Goal: Transaction & Acquisition: Book appointment/travel/reservation

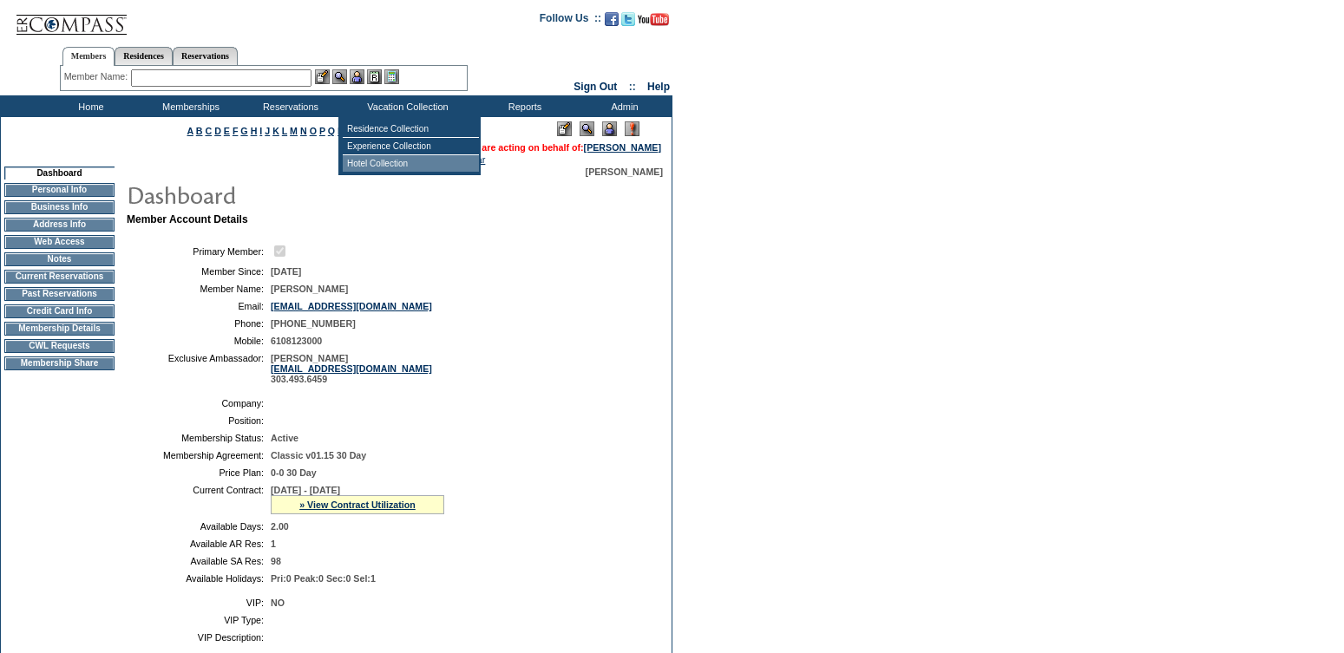
click at [405, 160] on td "Hotel Collection" at bounding box center [411, 163] width 136 height 16
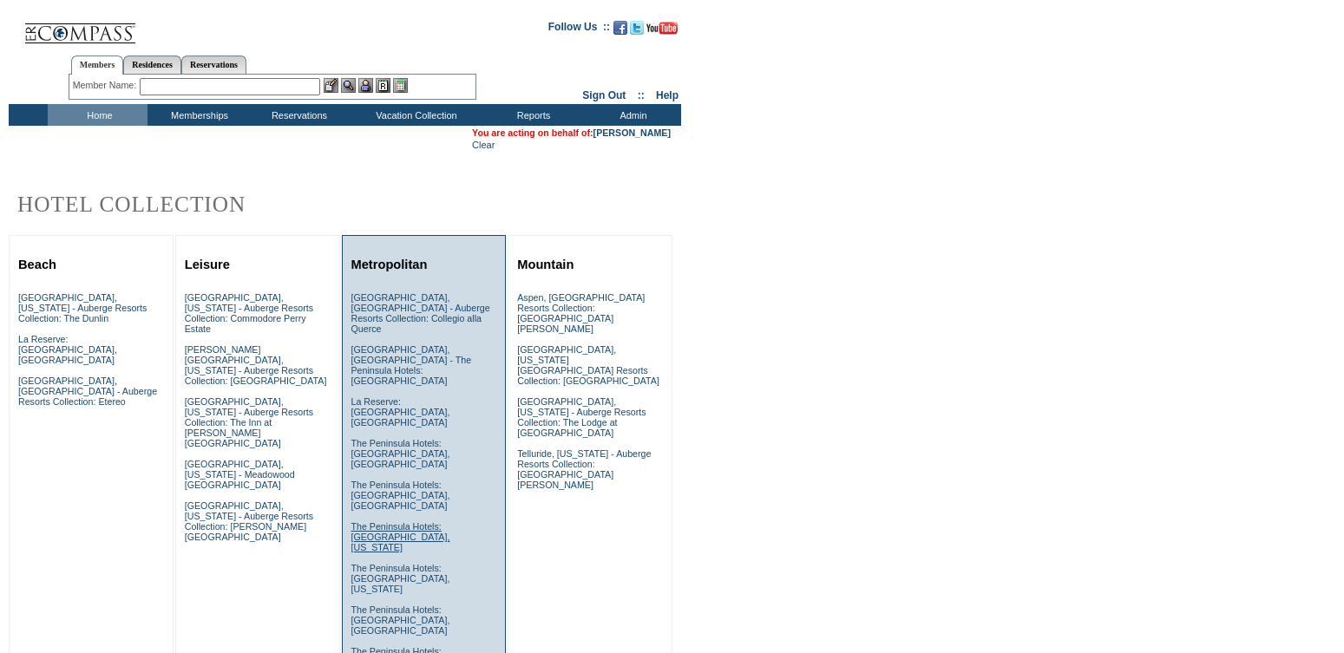
scroll to position [35, 0]
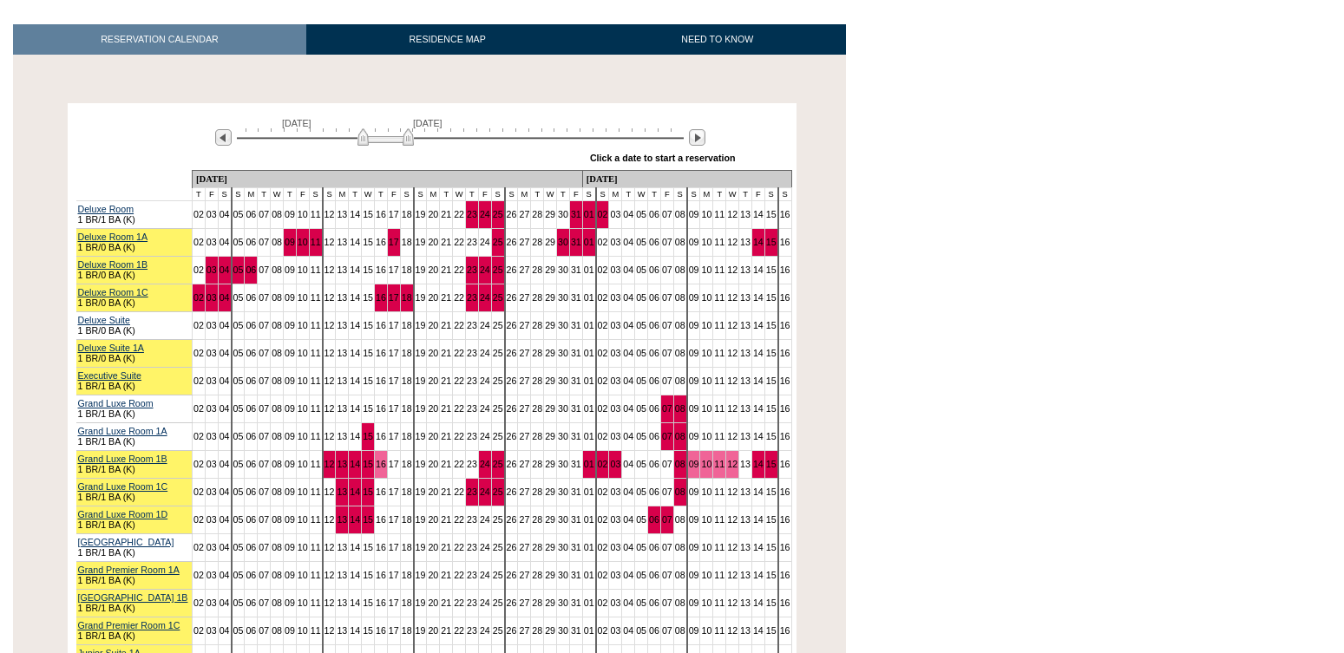
scroll to position [325, 0]
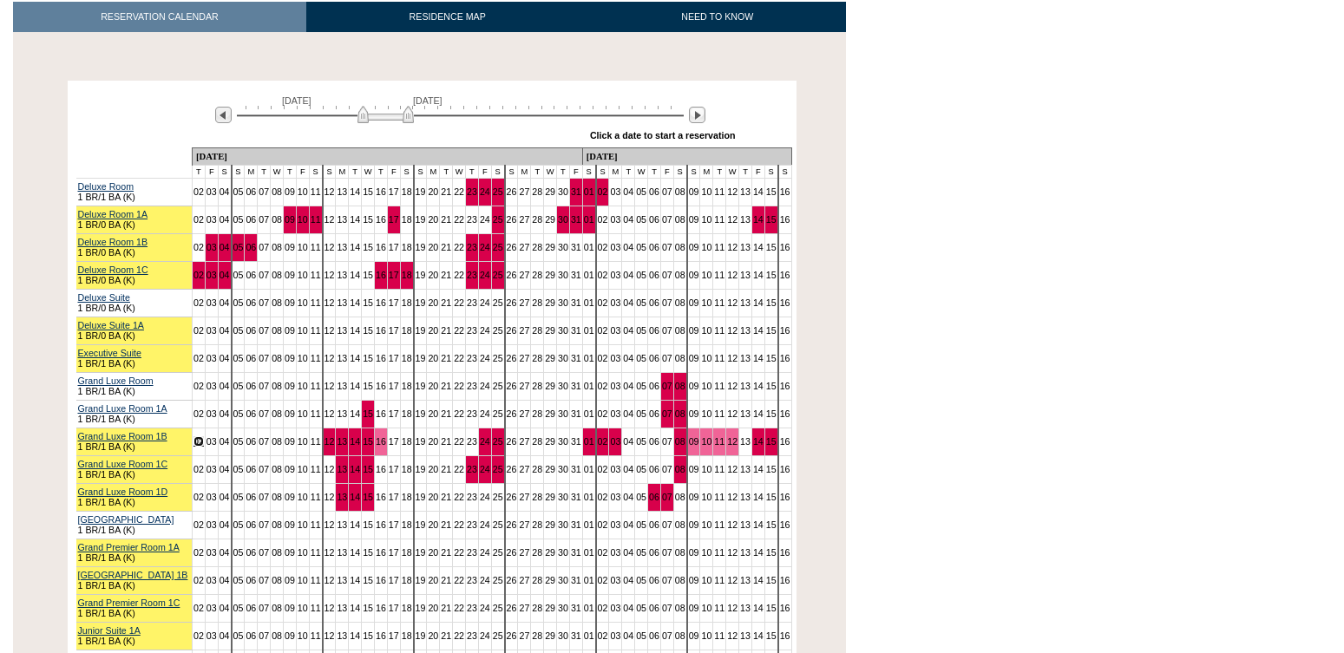
click at [204, 436] on link "02" at bounding box center [198, 441] width 10 height 10
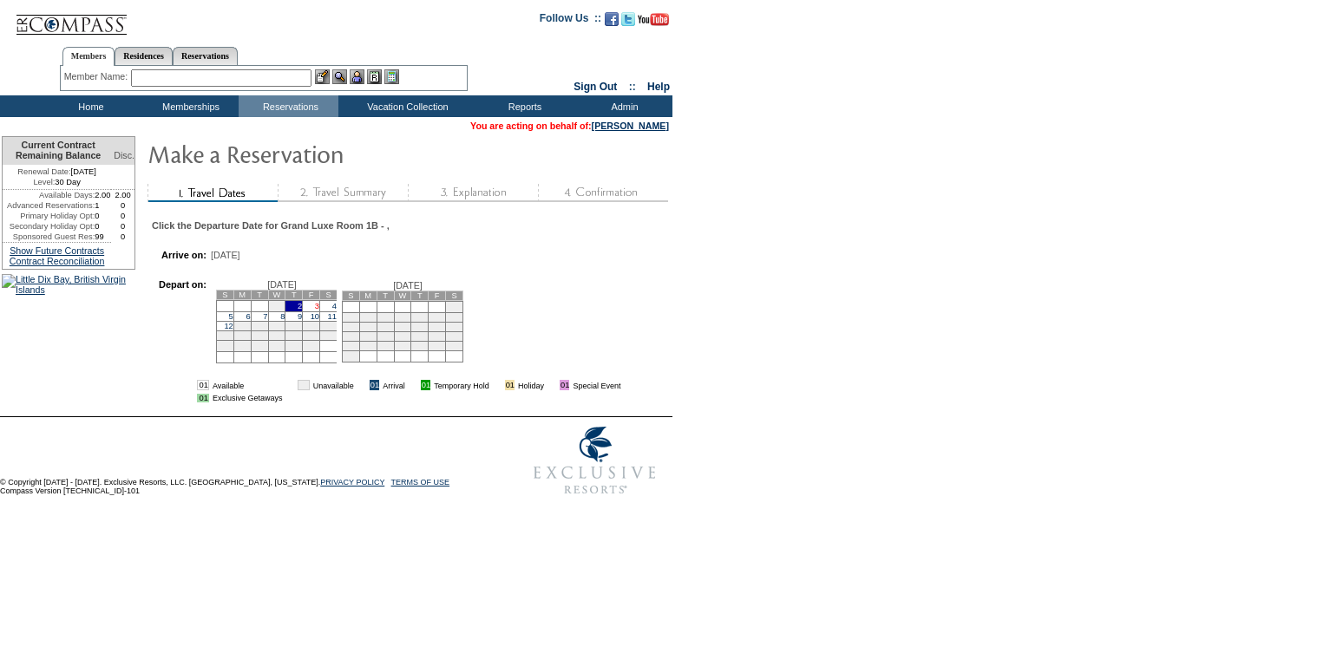
click at [319, 311] on link "3" at bounding box center [317, 306] width 4 height 9
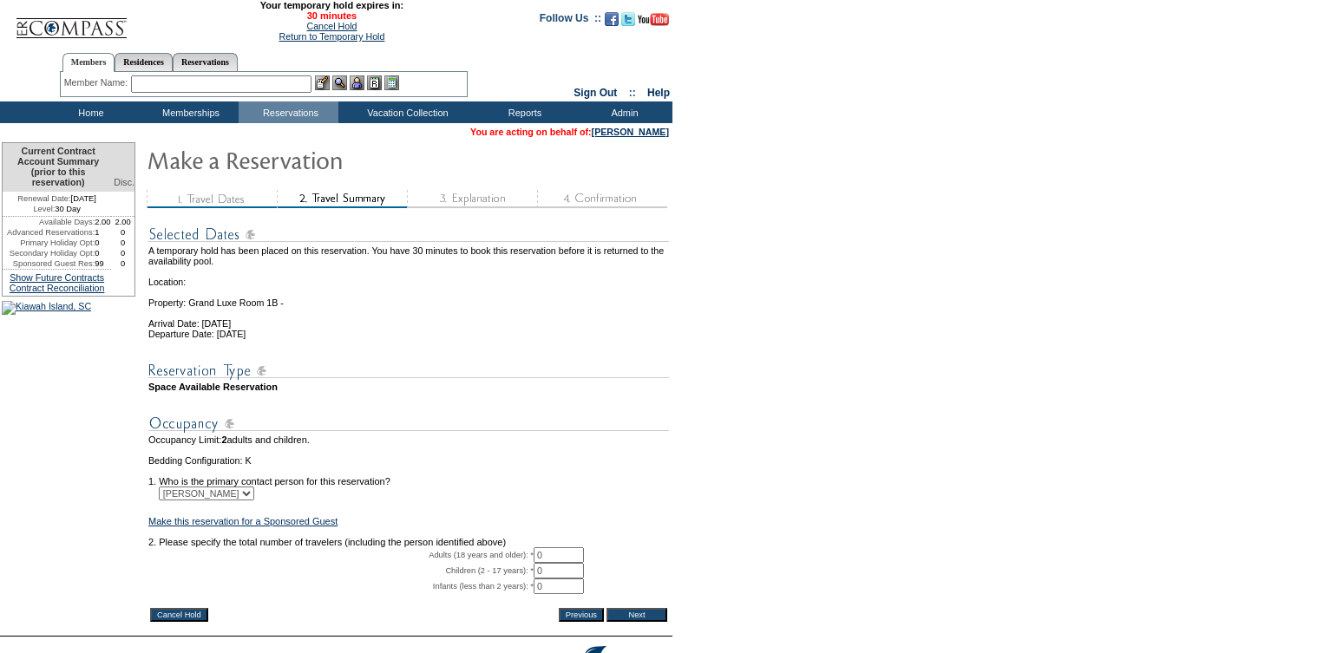
click at [560, 563] on input "0" at bounding box center [559, 555] width 50 height 16
type input "2"
click at [803, 436] on form "29:59 Your temporary hold expires in: 30 minutes Cancel Hold Return to Temporar…" at bounding box center [672, 362] width 1344 height 724
click at [636, 622] on input "Next" at bounding box center [636, 615] width 61 height 14
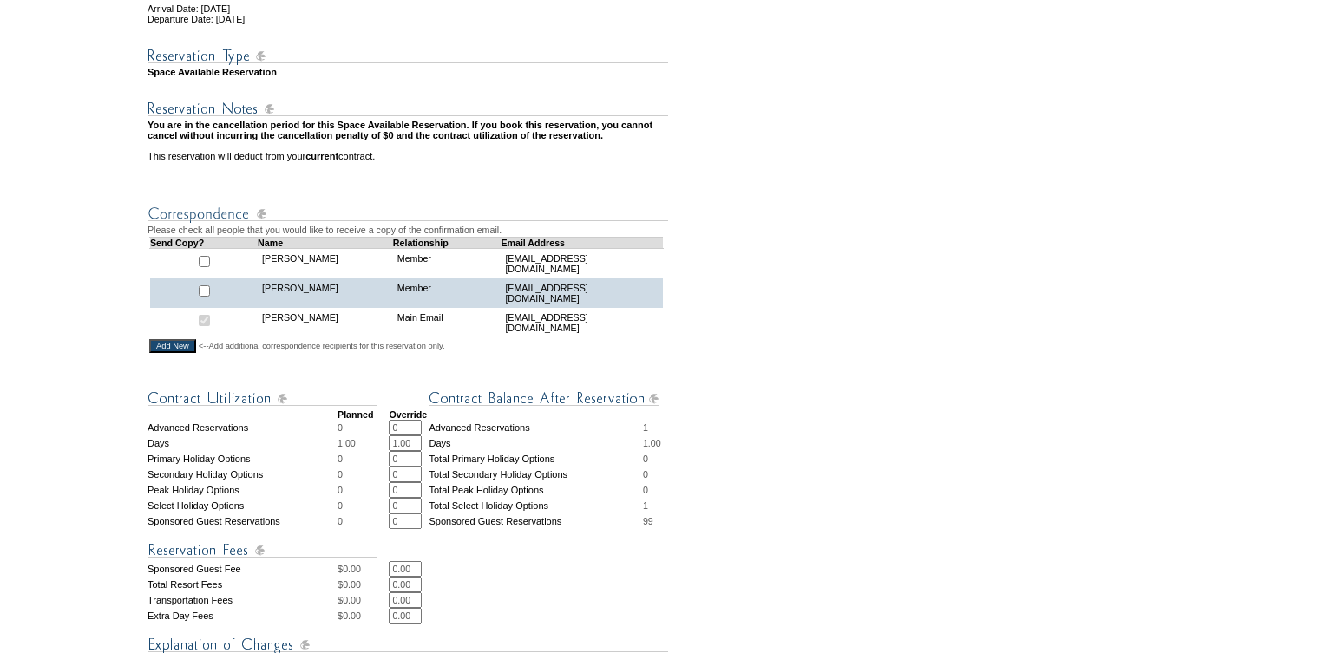
scroll to position [448, 0]
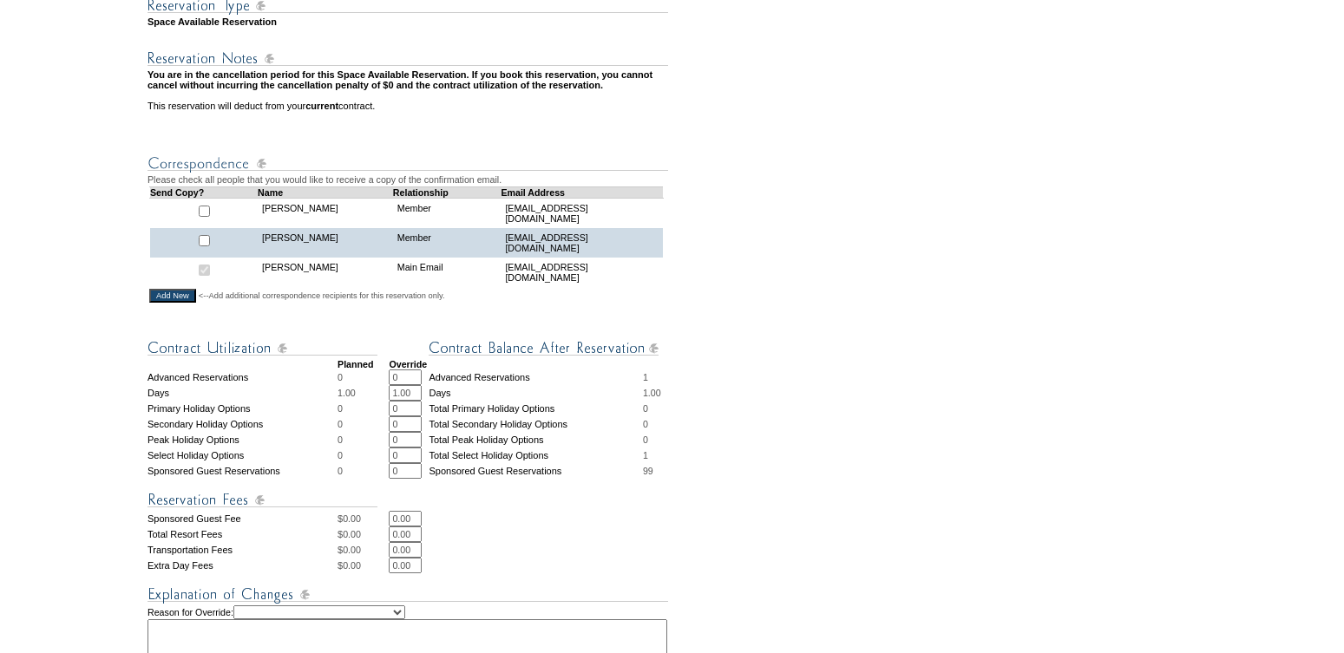
click at [421, 542] on input "0.00" at bounding box center [405, 535] width 33 height 16
type input "0"
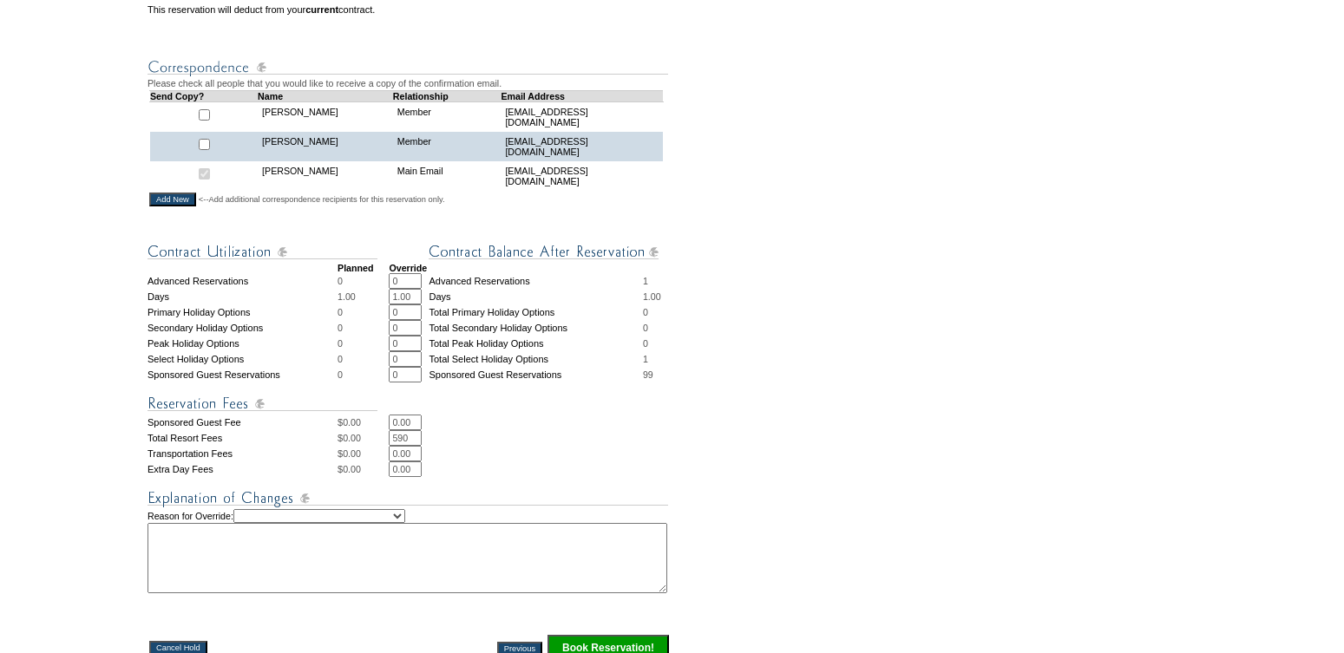
scroll to position [564, 0]
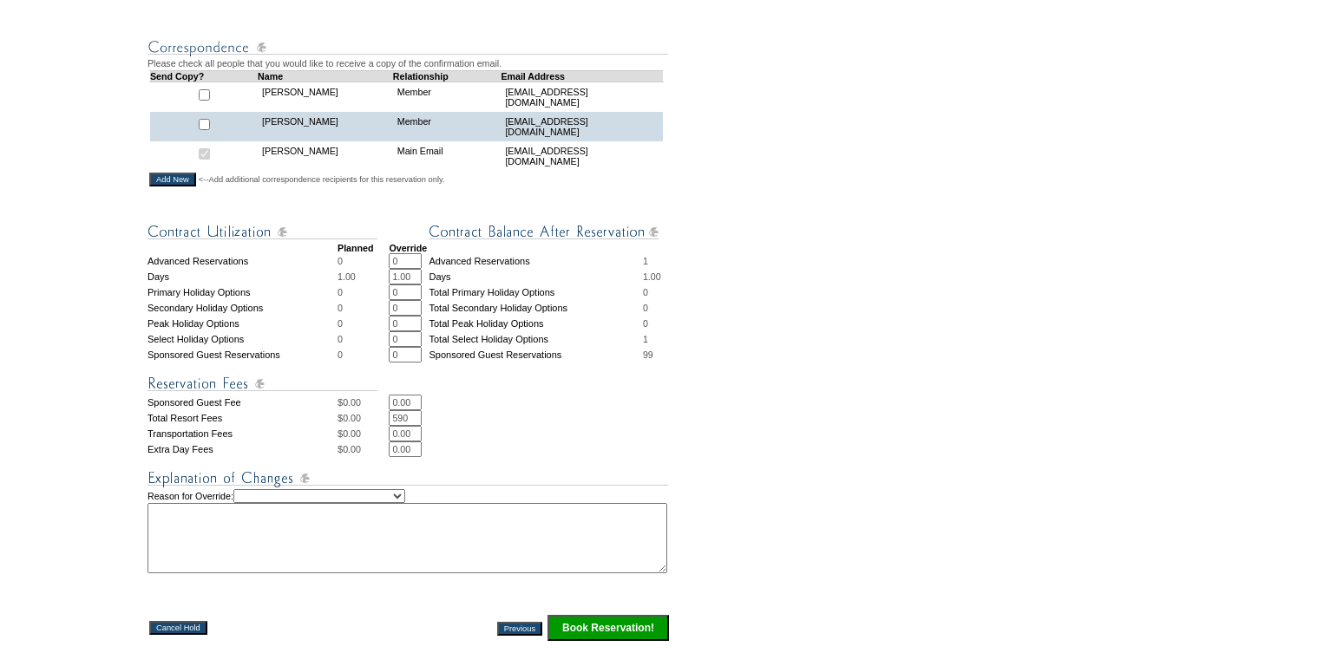
type input "590"
click at [405, 503] on select "Creating Continuous Stay Days Rebooked After Cancellation Editing Occupant Expe…" at bounding box center [319, 496] width 172 height 14
select select "1035"
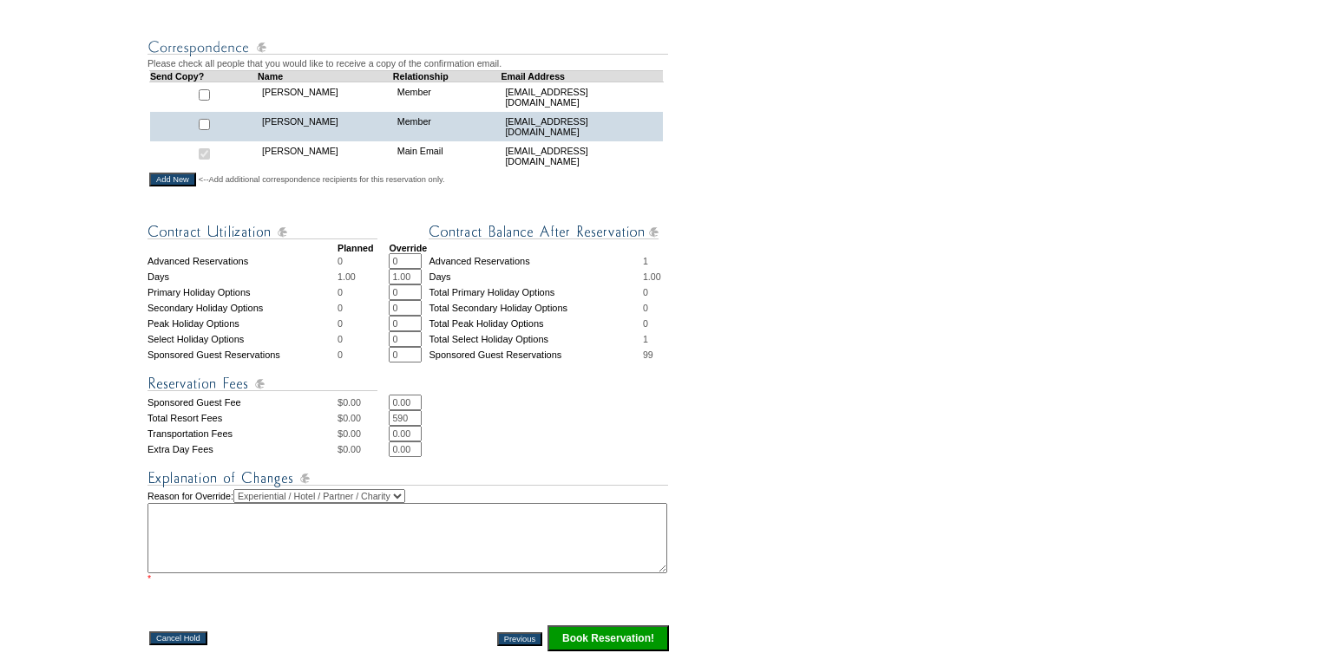
click at [292, 535] on textarea at bounding box center [407, 538] width 520 height 70
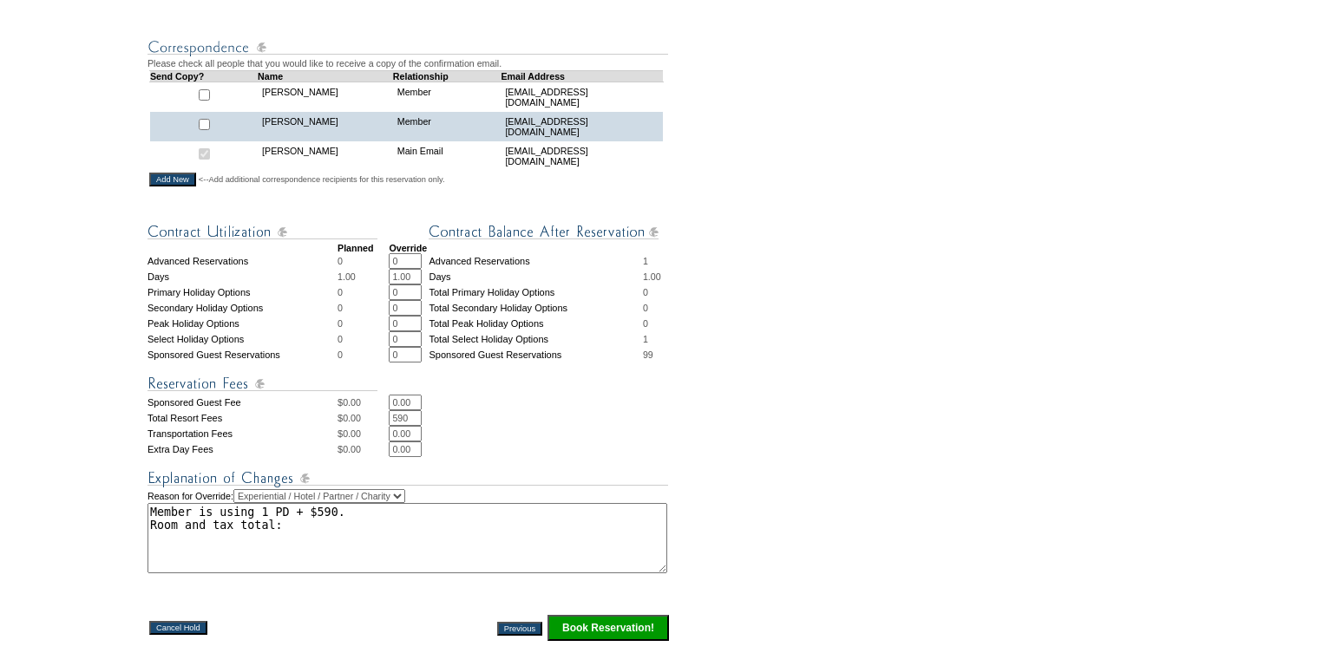
paste textarea "$1,803.06"
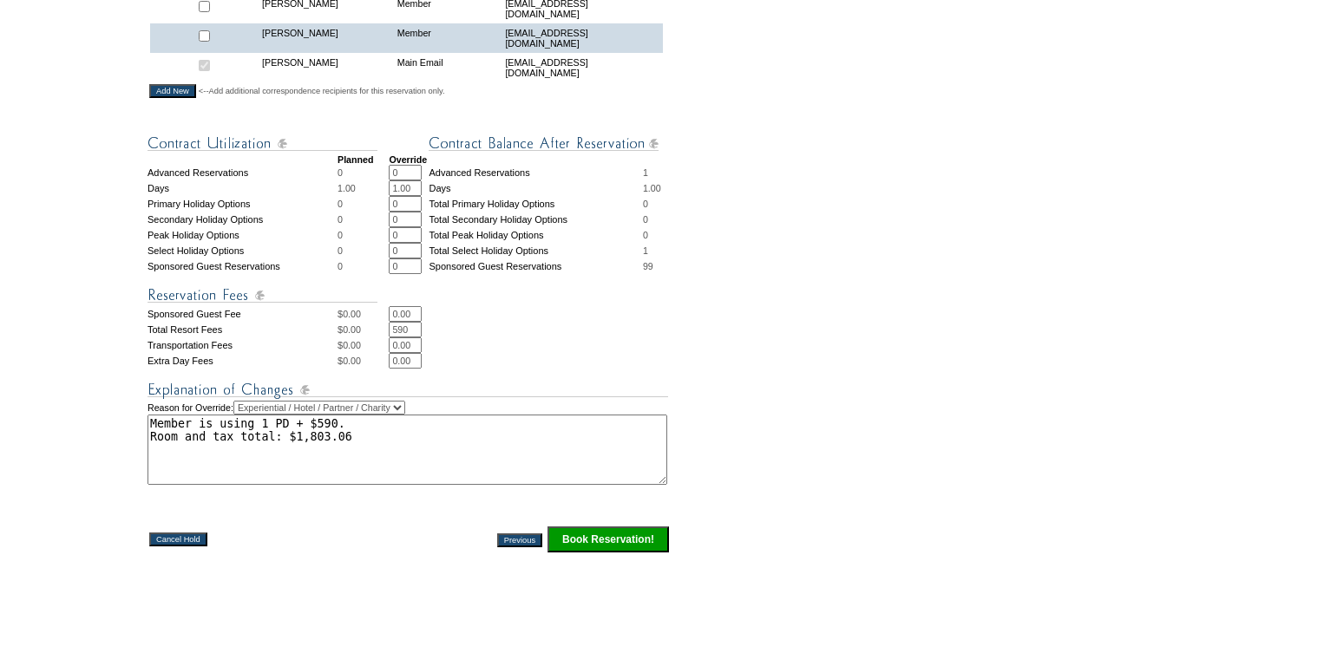
scroll to position [658, 0]
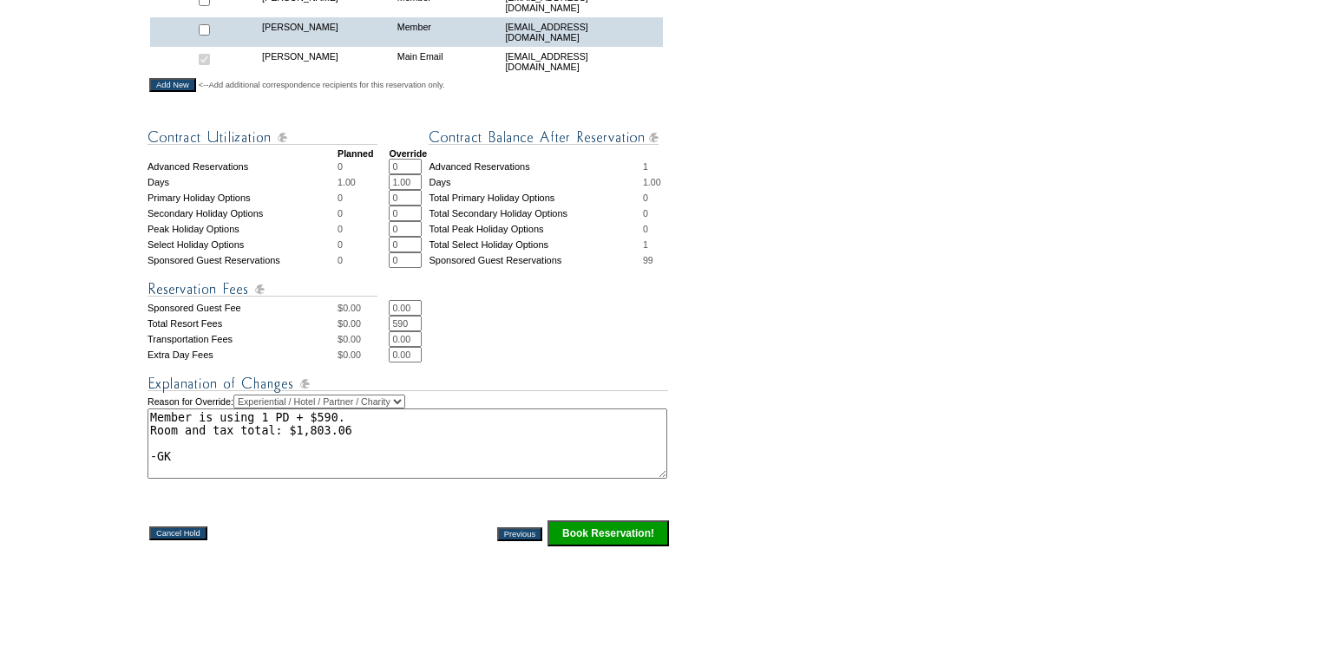
type textarea "Member is using 1 PD + $590. Room and tax total: $1,803.06 -GK"
click at [603, 547] on input "Book Reservation!" at bounding box center [607, 534] width 121 height 26
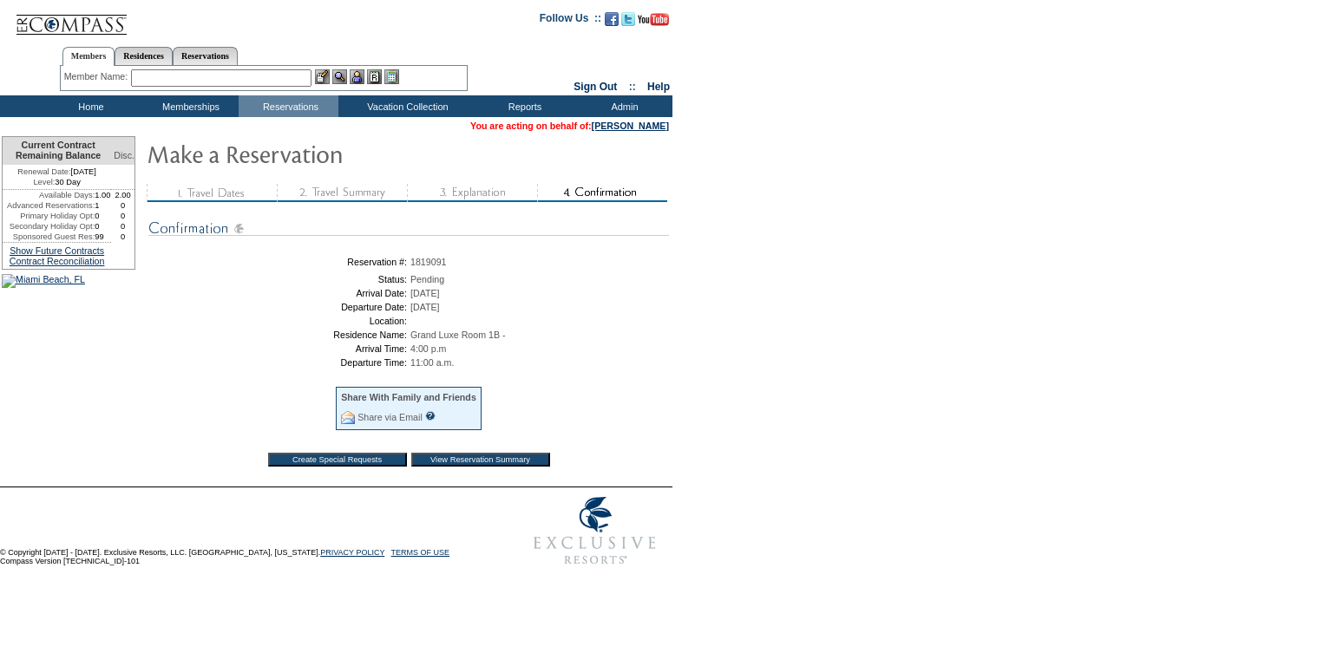
click at [495, 462] on input "View Reservation Summary" at bounding box center [480, 460] width 139 height 14
